Goal: Task Accomplishment & Management: Use online tool/utility

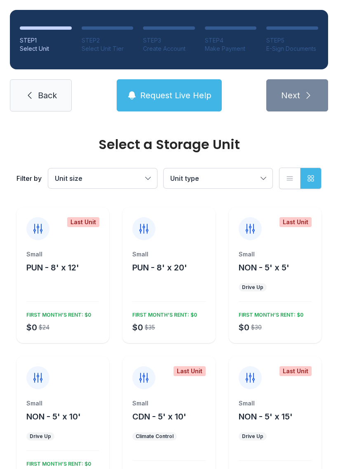
click at [166, 254] on div "Small" at bounding box center [168, 254] width 73 height 8
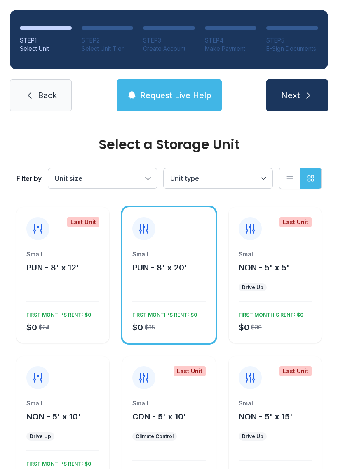
click at [299, 90] on span "Next" at bounding box center [290, 96] width 19 height 12
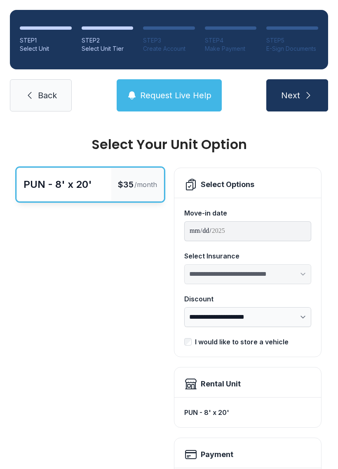
click at [35, 94] on link "Back" at bounding box center [41, 95] width 62 height 32
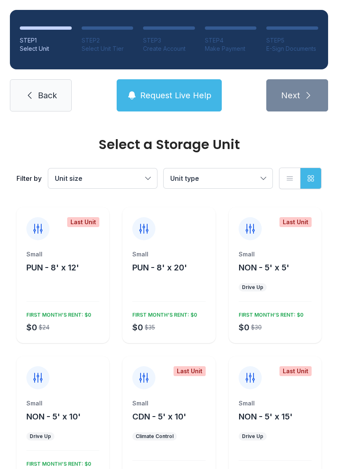
click at [89, 179] on span "Unit size" at bounding box center [98, 178] width 87 height 10
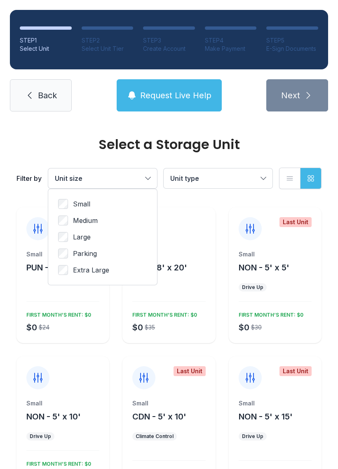
click at [196, 173] on button "Unit type" at bounding box center [218, 178] width 109 height 20
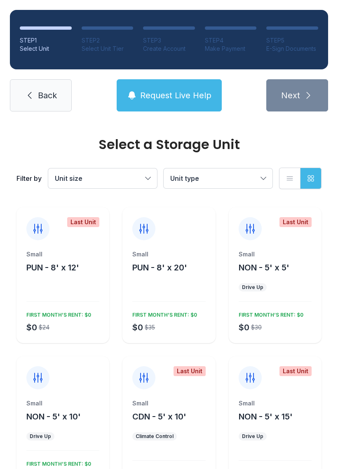
click at [35, 87] on link "Back" at bounding box center [41, 95] width 62 height 32
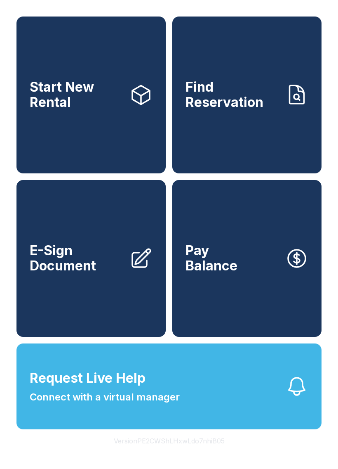
click at [241, 110] on span "Find Reservation" at bounding box center [232, 95] width 93 height 30
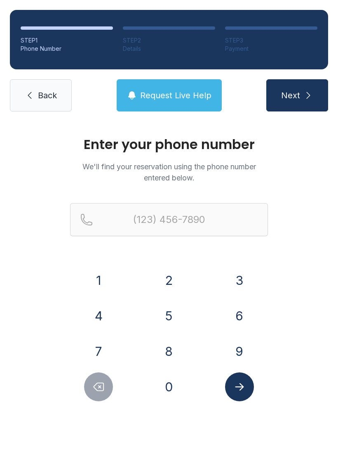
click at [238, 278] on button "3" at bounding box center [239, 280] width 29 height 29
click at [171, 378] on button "0" at bounding box center [169, 386] width 29 height 29
click at [108, 346] on button "7" at bounding box center [98, 351] width 29 height 29
click at [102, 309] on button "4" at bounding box center [98, 315] width 29 height 29
click at [243, 306] on button "6" at bounding box center [239, 315] width 29 height 29
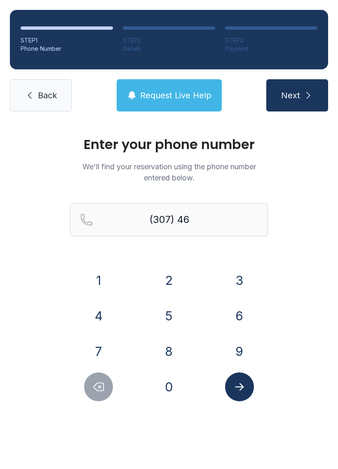
click at [171, 387] on button "0" at bounding box center [169, 386] width 29 height 29
click at [101, 310] on button "4" at bounding box center [98, 315] width 29 height 29
click at [171, 276] on button "2" at bounding box center [169, 280] width 29 height 29
click at [228, 345] on button "9" at bounding box center [239, 351] width 29 height 29
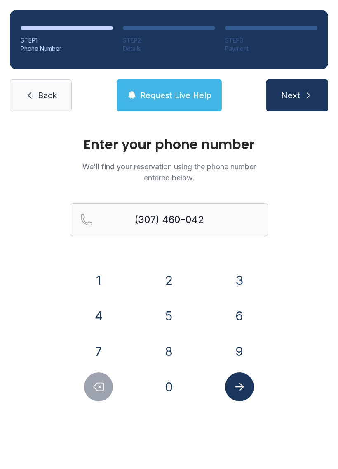
type input "[PHONE_NUMBER]"
click at [239, 380] on icon "Submit lookup form" at bounding box center [240, 386] width 12 height 12
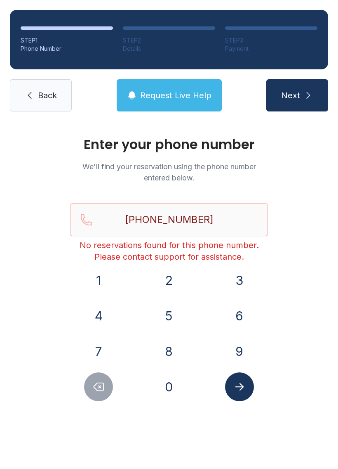
click at [35, 89] on link "Back" at bounding box center [41, 95] width 62 height 32
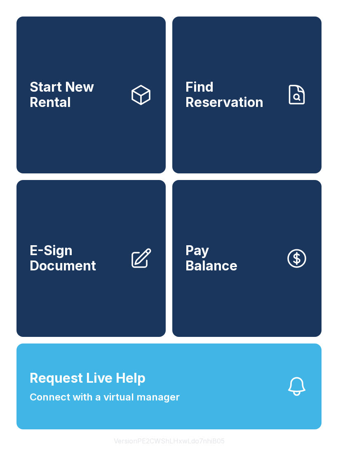
click at [76, 255] on link "E-Sign Document" at bounding box center [91, 258] width 149 height 157
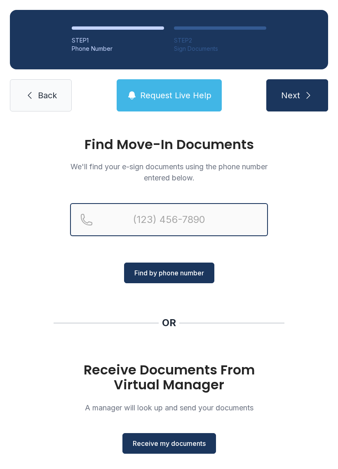
click at [158, 219] on input "Reservation phone number" at bounding box center [169, 219] width 198 height 33
type input "[PHONE_NUMBER]"
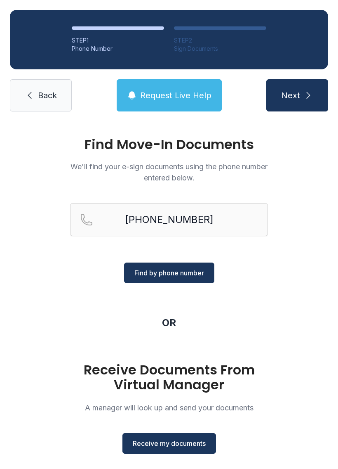
click at [157, 268] on span "Find by phone number" at bounding box center [170, 273] width 70 height 10
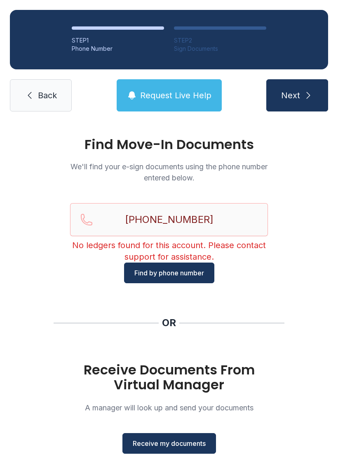
click at [161, 274] on span "Find by phone number" at bounding box center [170, 273] width 70 height 10
click at [43, 87] on link "Back" at bounding box center [41, 95] width 62 height 32
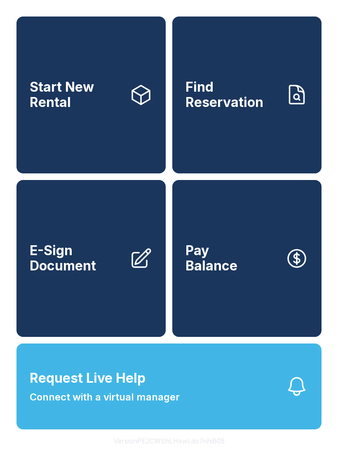
click at [236, 386] on button "Request Live Help Connect with a virtual manager" at bounding box center [169, 386] width 305 height 86
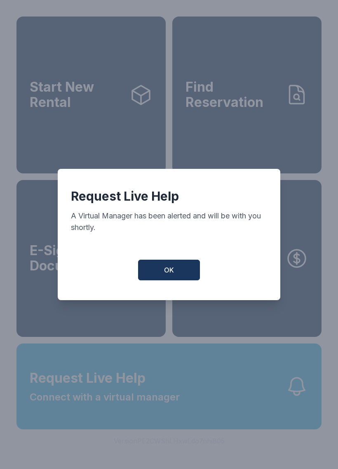
click at [176, 277] on button "OK" at bounding box center [169, 270] width 62 height 21
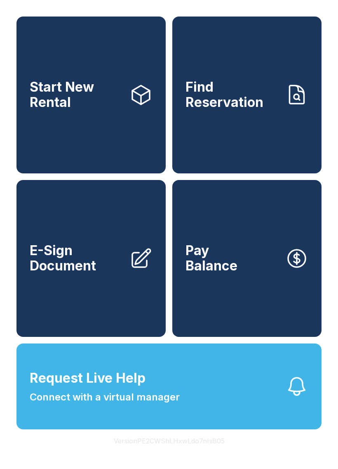
click at [101, 380] on button "Request Live Help Connect with a virtual manager" at bounding box center [169, 386] width 305 height 86
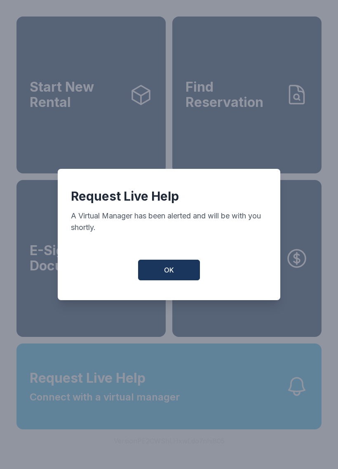
click at [162, 269] on button "OK" at bounding box center [169, 270] width 62 height 21
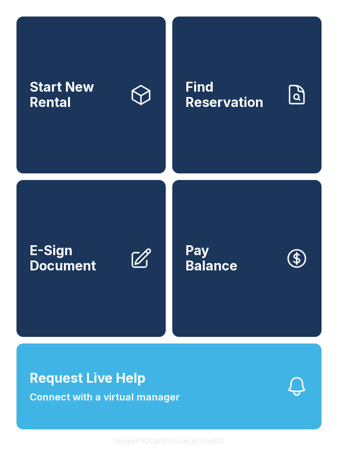
click at [108, 404] on span "Request Live Help Connect with a virtual manager" at bounding box center [105, 386] width 150 height 36
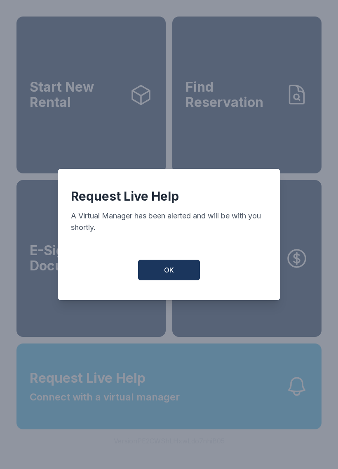
click at [180, 274] on button "OK" at bounding box center [169, 270] width 62 height 21
